Goal: Submit feedback/report problem: Submit feedback/report problem

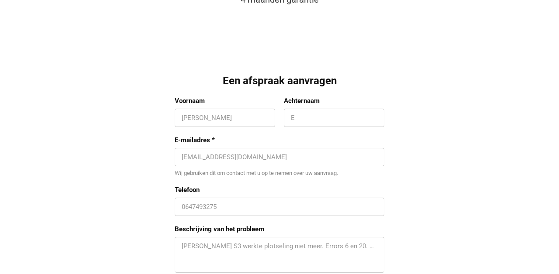
scroll to position [735, 0]
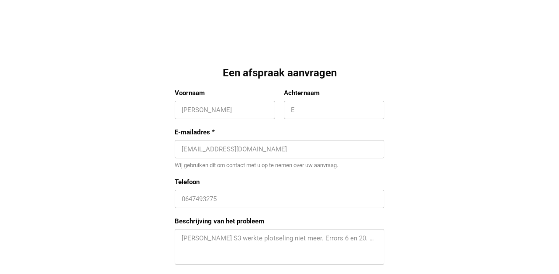
click at [222, 113] on div "[PERSON_NAME]" at bounding box center [225, 110] width 101 height 18
type input "[PERSON_NAME]"
type input "de horde"
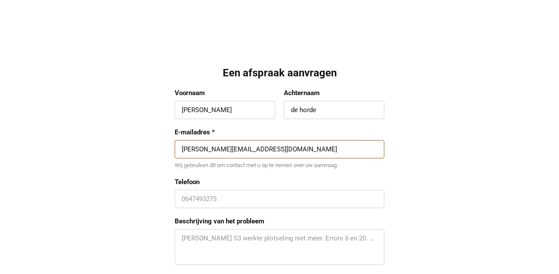
click at [238, 148] on input "[PERSON_NAME][EMAIL_ADDRESS][DOMAIN_NAME]" at bounding box center [280, 149] width 196 height 9
drag, startPoint x: 232, startPoint y: 148, endPoint x: 278, endPoint y: 147, distance: 45.9
click at [278, 147] on input "[PERSON_NAME][EMAIL_ADDRESS][DOMAIN_NAME]" at bounding box center [280, 149] width 196 height 9
type input "[PERSON_NAME][EMAIL_ADDRESS][DOMAIN_NAME]"
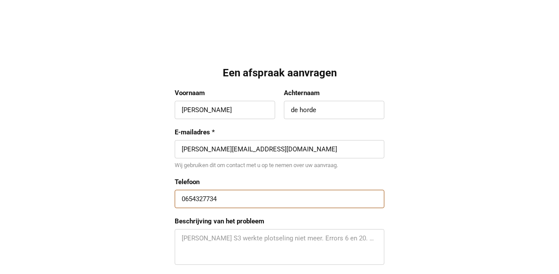
type input "0654327734"
click at [208, 239] on textarea "Beschrijving van het probleem" at bounding box center [280, 247] width 196 height 26
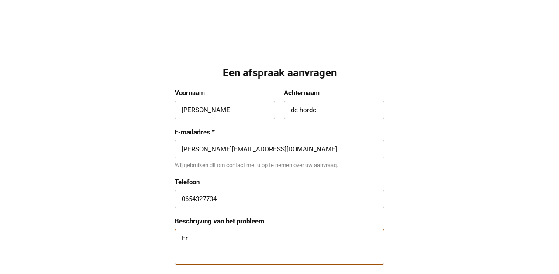
type textarea "E"
type textarea "3"
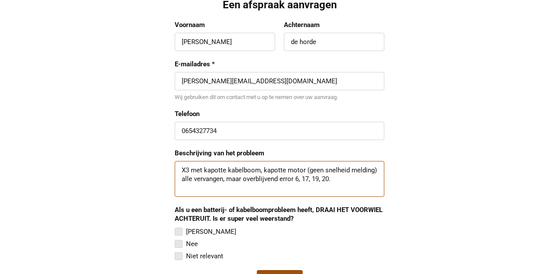
scroll to position [803, 0]
click at [180, 228] on div at bounding box center [179, 232] width 8 height 8
click at [175, 227] on input "[PERSON_NAME]" at bounding box center [175, 227] width 0 height 0
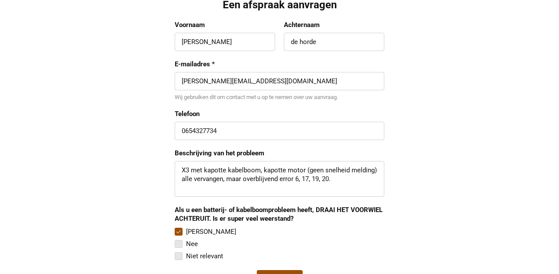
click at [337, 177] on textarea "X3 met kapotte kabelboom, kapotte motor (geen snelheid melding) alle vervangen,…" at bounding box center [280, 179] width 196 height 26
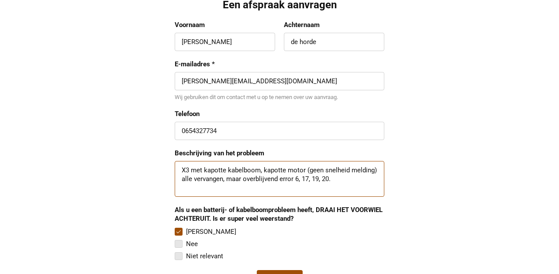
click at [186, 178] on textarea "X3 met kapotte kabelboom, kapotte motor (geen snelheid melding) alle vervangen,…" at bounding box center [280, 179] width 196 height 26
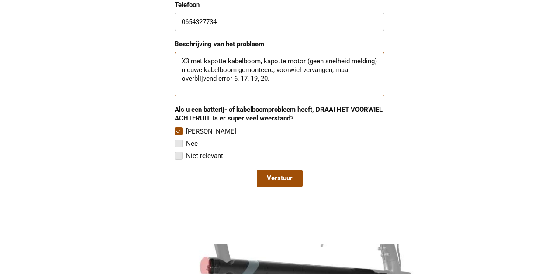
scroll to position [913, 0]
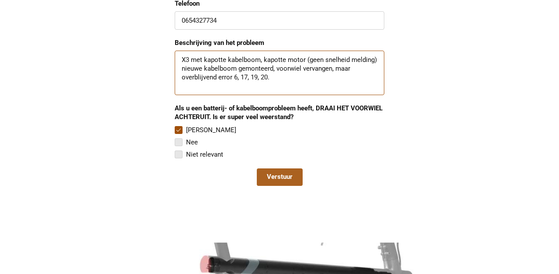
type textarea "X3 met kapotte kabelboom, kapotte motor (geen snelheid melding) nieuwe kabelboo…"
click at [276, 173] on span "Verstuur" at bounding box center [280, 177] width 26 height 9
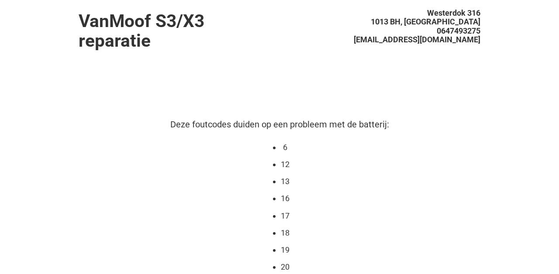
scroll to position [0, 0]
